Goal: Find specific page/section: Find specific page/section

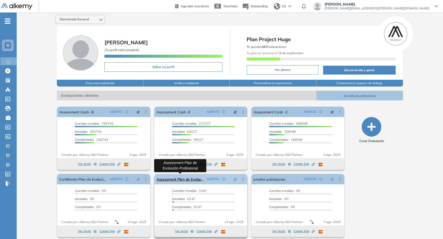
click at [173, 180] on link "Assessment Plan de Evolución Profesional" at bounding box center [181, 179] width 48 height 10
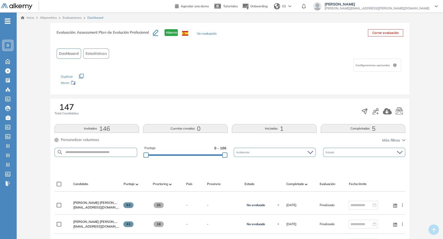
click at [260, 127] on button "Iniciadas 1" at bounding box center [274, 128] width 85 height 9
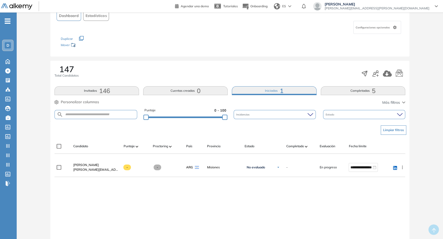
scroll to position [78, 0]
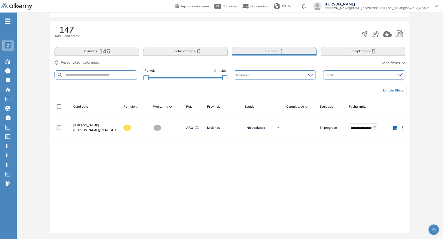
click at [356, 50] on button "Completadas 5" at bounding box center [363, 51] width 85 height 9
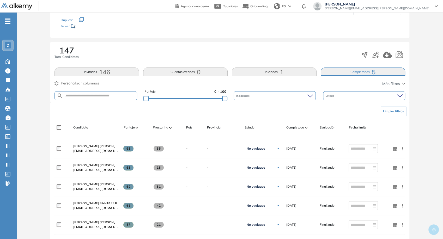
scroll to position [0, 0]
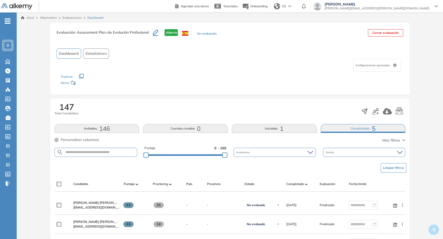
click at [95, 131] on button "Invitados 146" at bounding box center [97, 128] width 85 height 9
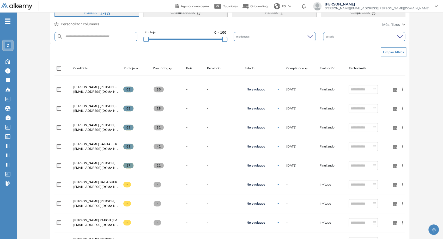
scroll to position [58, 0]
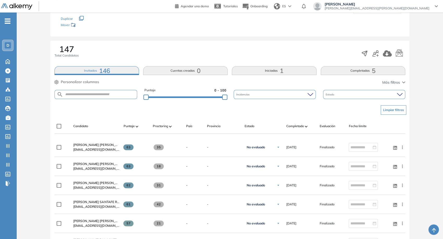
click at [197, 73] on button "Cuentas creadas 0" at bounding box center [185, 70] width 85 height 9
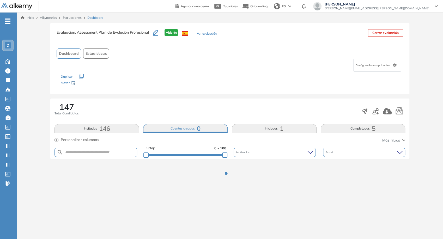
scroll to position [0, 0]
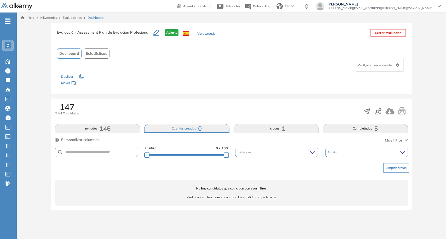
click at [133, 132] on button "Invitados 146" at bounding box center [97, 128] width 85 height 9
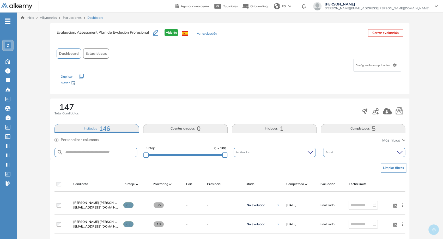
click at [21, 5] on img at bounding box center [16, 6] width 31 height 7
